Goal: Find specific page/section: Find specific page/section

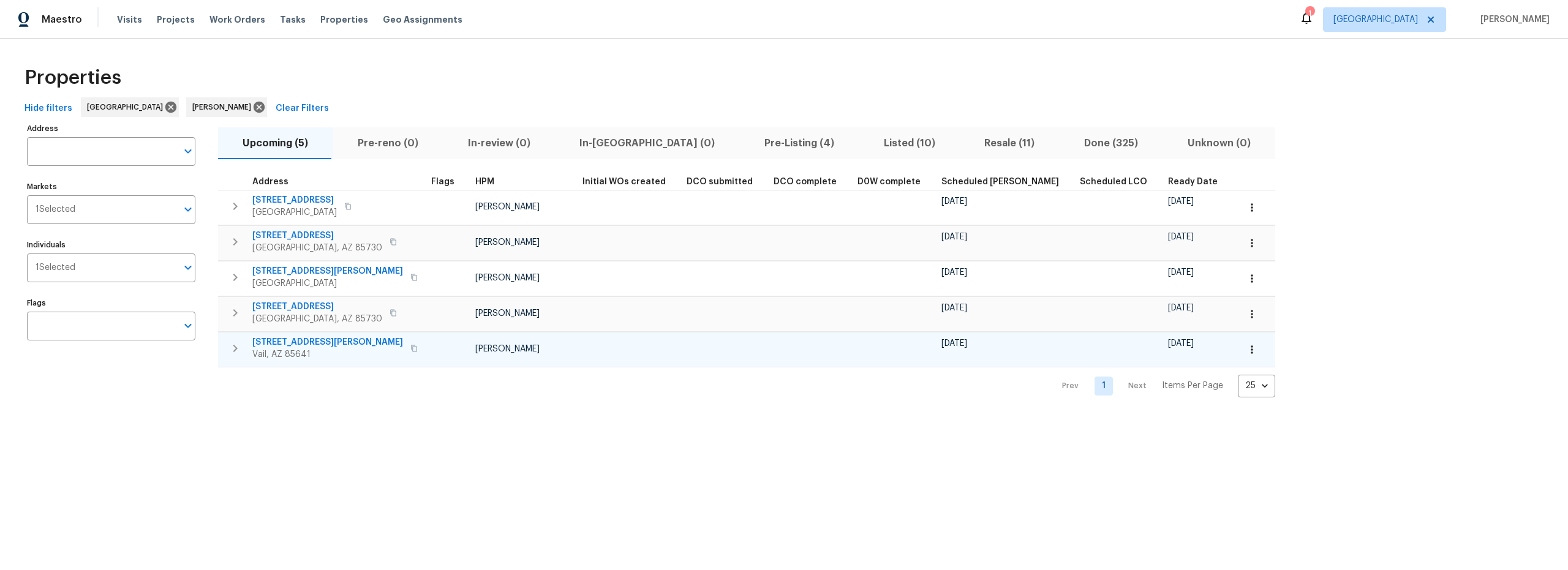
click at [1246, 354] on icon "button" at bounding box center [1252, 349] width 12 height 12
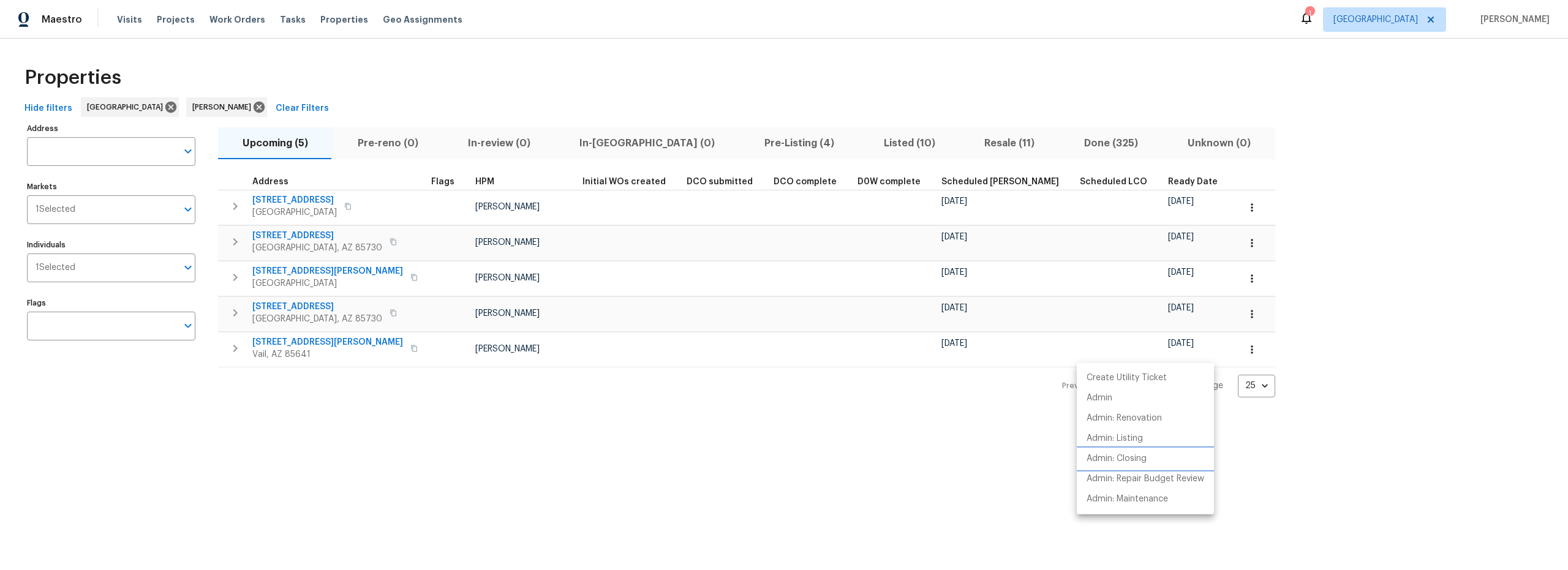
click at [1126, 463] on p "Admin: Closing" at bounding box center [1116, 459] width 60 height 13
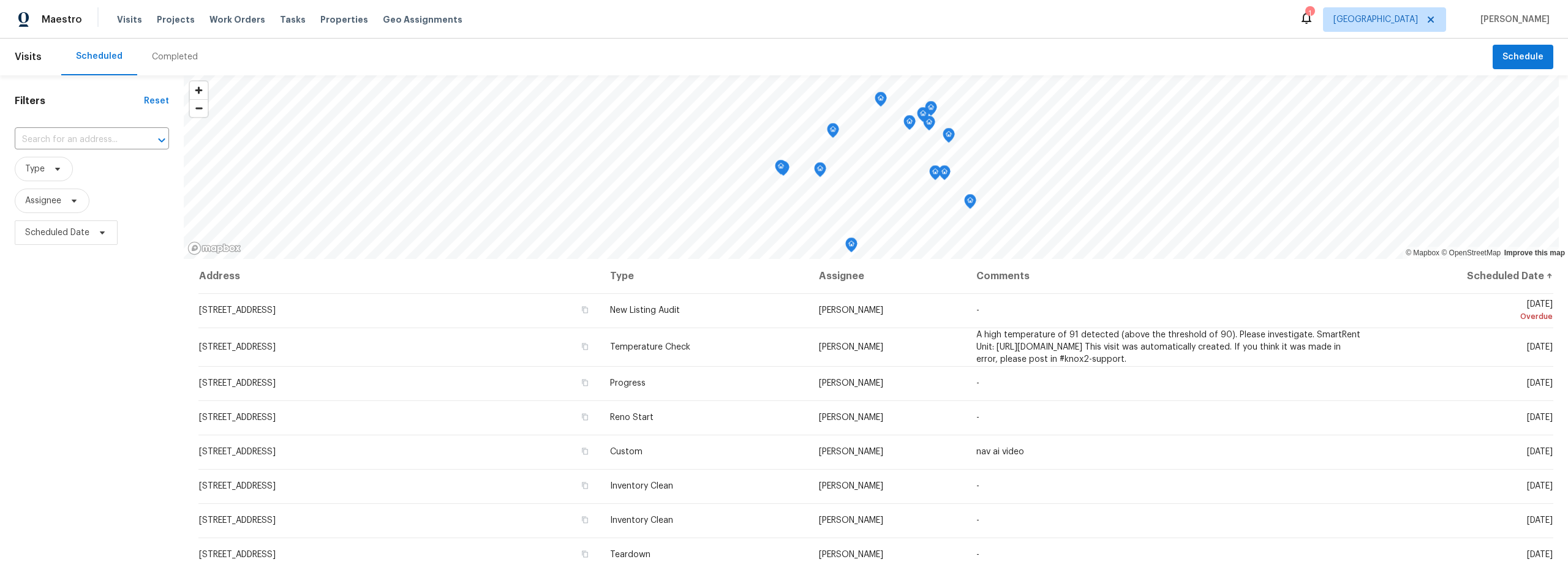
scroll to position [90, 0]
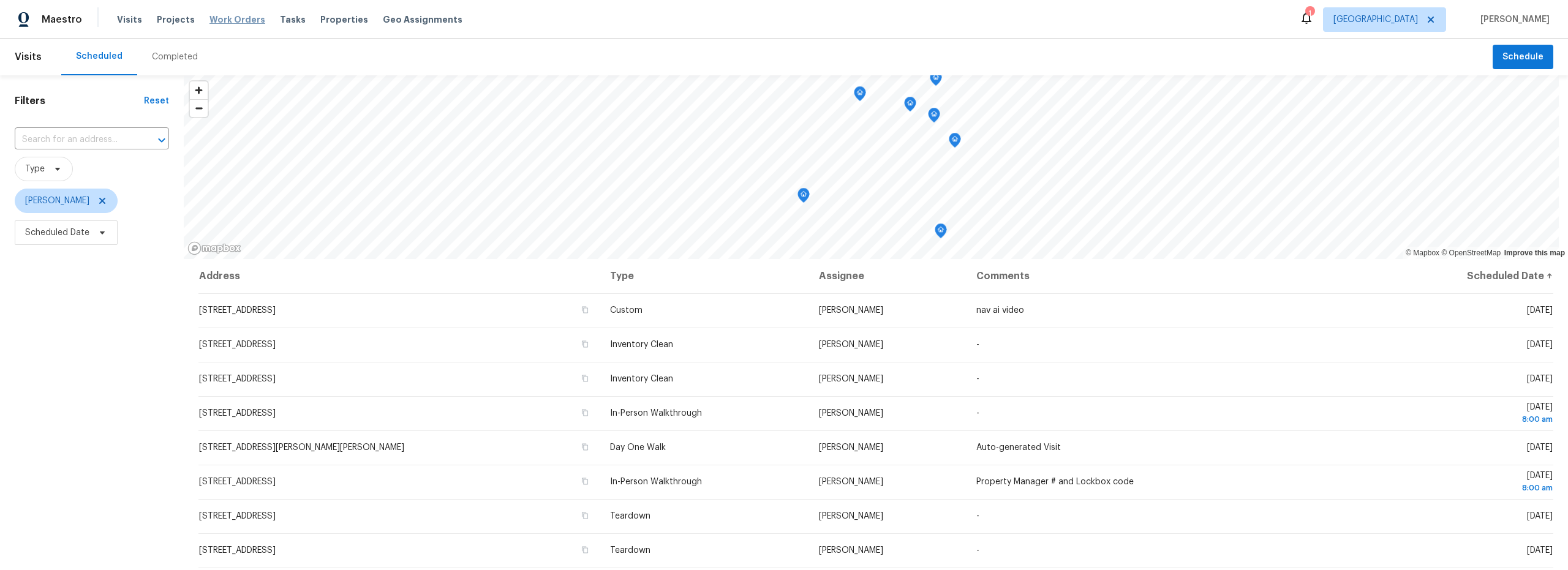
scroll to position [10, 0]
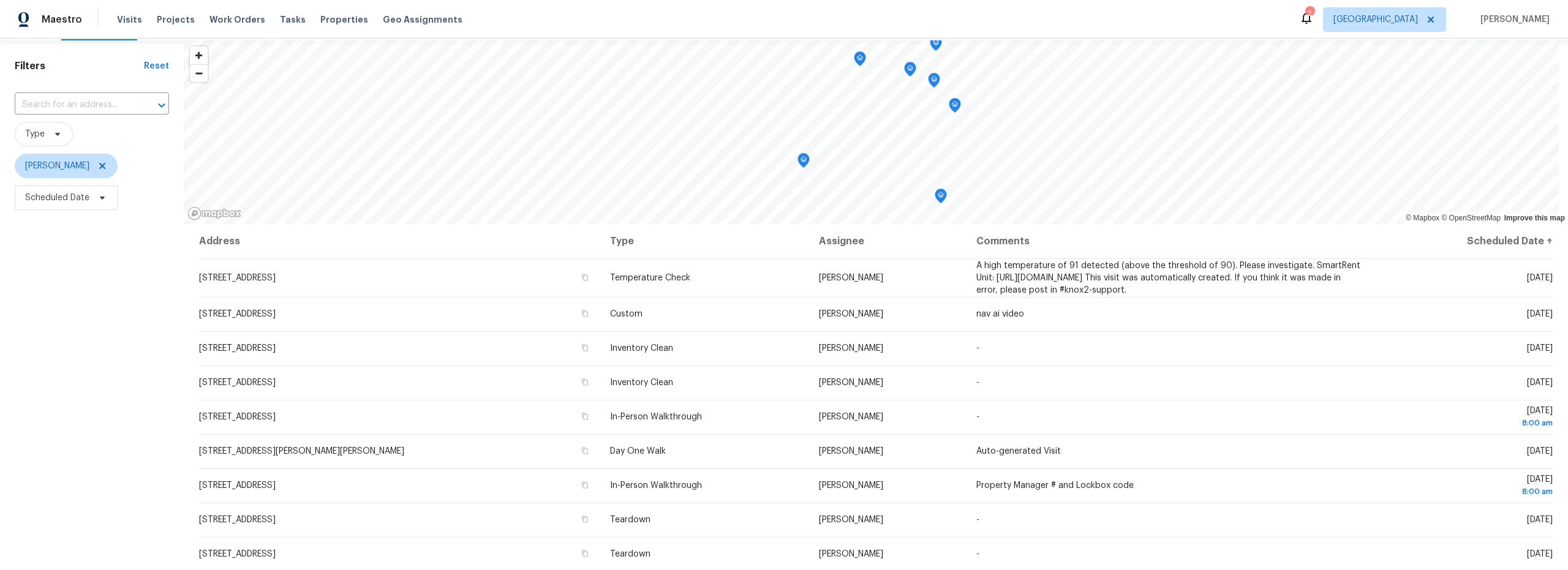
scroll to position [58, 0]
